Goal: Information Seeking & Learning: Compare options

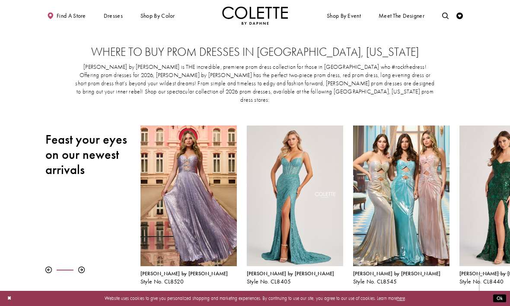
click at [116, 15] on span "Dresses" at bounding box center [113, 16] width 19 height 6
click at [0, 0] on span "PROM DRESSES" at bounding box center [0, 0] width 0 height 0
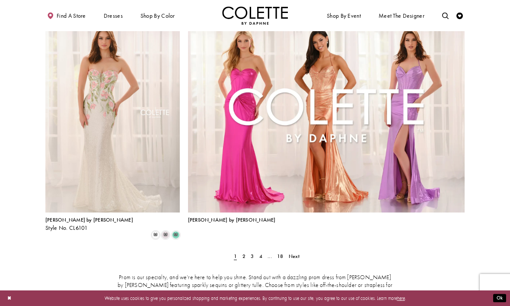
scroll to position [1391, 0]
click at [293, 252] on span "Next" at bounding box center [294, 255] width 11 height 7
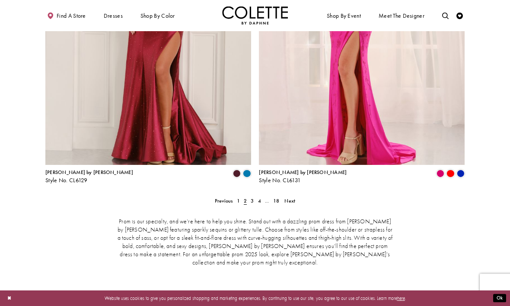
scroll to position [1300, 0]
click at [297, 196] on link "Next" at bounding box center [290, 201] width 15 height 10
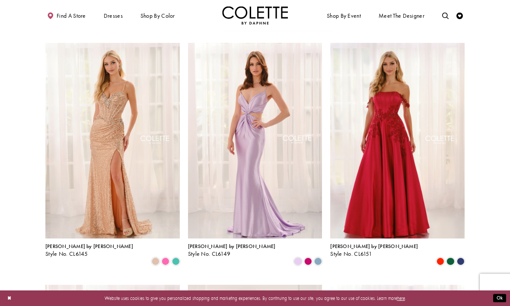
scroll to position [640, 0]
click at [129, 172] on img "Visit Colette by Daphne Style No. CL6145 Page" at bounding box center [112, 141] width 135 height 196
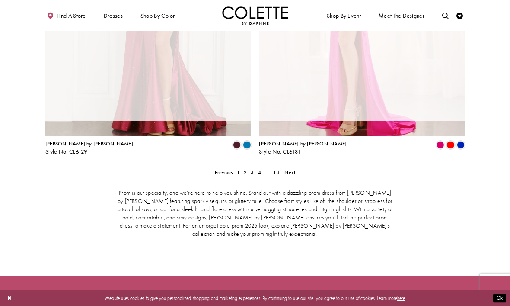
scroll to position [168, 0]
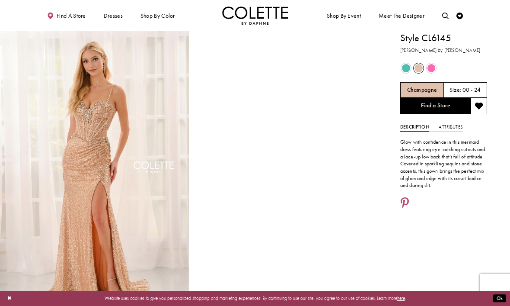
click at [432, 68] on span "Product color controls state depends on size chosen" at bounding box center [432, 68] width 8 height 8
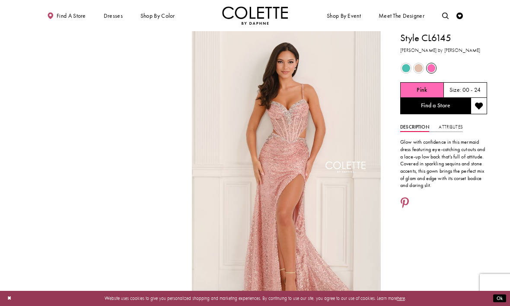
click at [0, 0] on div "Primary block" at bounding box center [0, 0] width 0 height 0
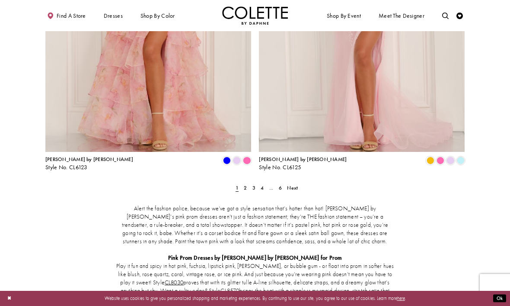
scroll to position [1174, 0]
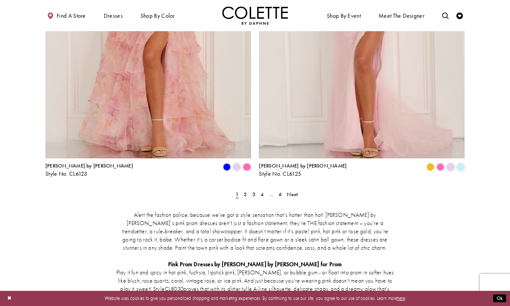
click at [293, 191] on span "Next" at bounding box center [292, 194] width 11 height 7
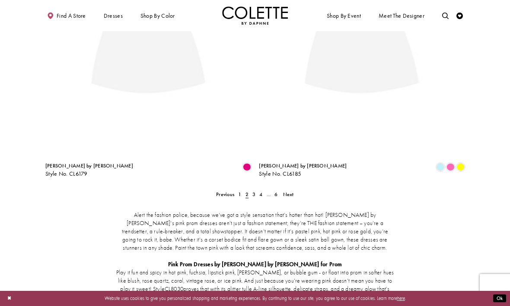
scroll to position [35, 0]
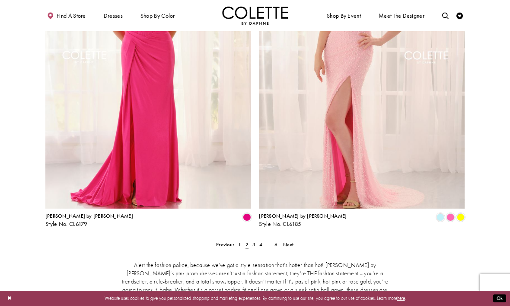
click at [292, 241] on span "Next" at bounding box center [288, 244] width 11 height 7
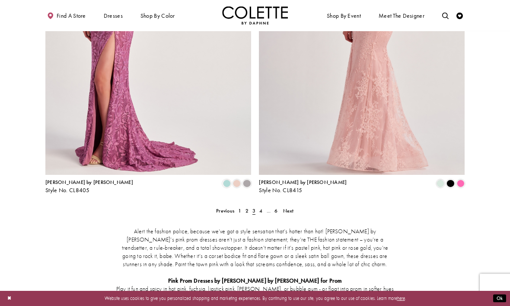
scroll to position [1152, 0]
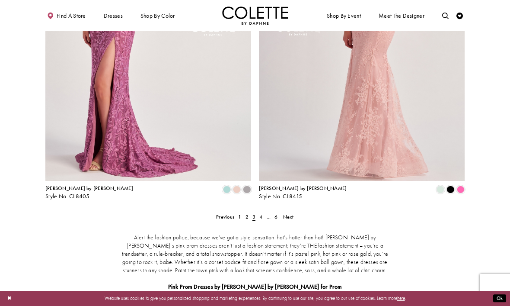
click at [292, 213] on span "Next" at bounding box center [288, 216] width 11 height 7
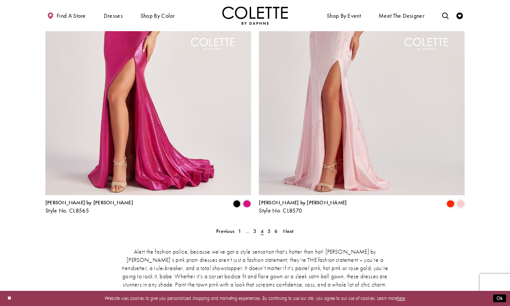
scroll to position [1123, 0]
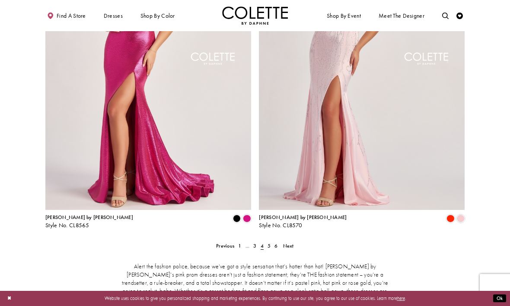
click at [294, 241] on link "Next" at bounding box center [288, 246] width 15 height 10
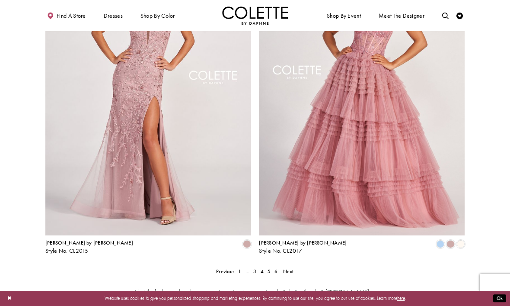
scroll to position [1099, 0]
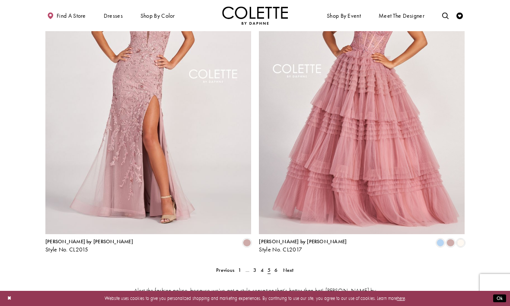
click at [292, 266] on span "Next" at bounding box center [288, 269] width 11 height 7
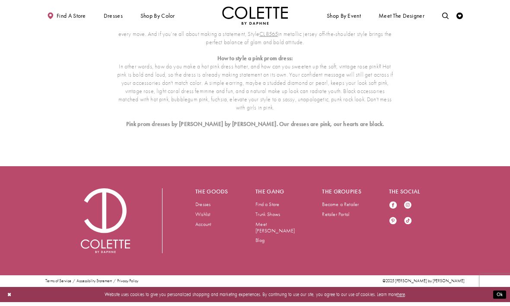
scroll to position [35, 0]
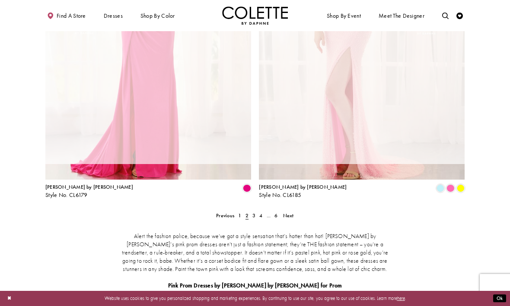
scroll to position [35, 0]
